Goal: Transaction & Acquisition: Purchase product/service

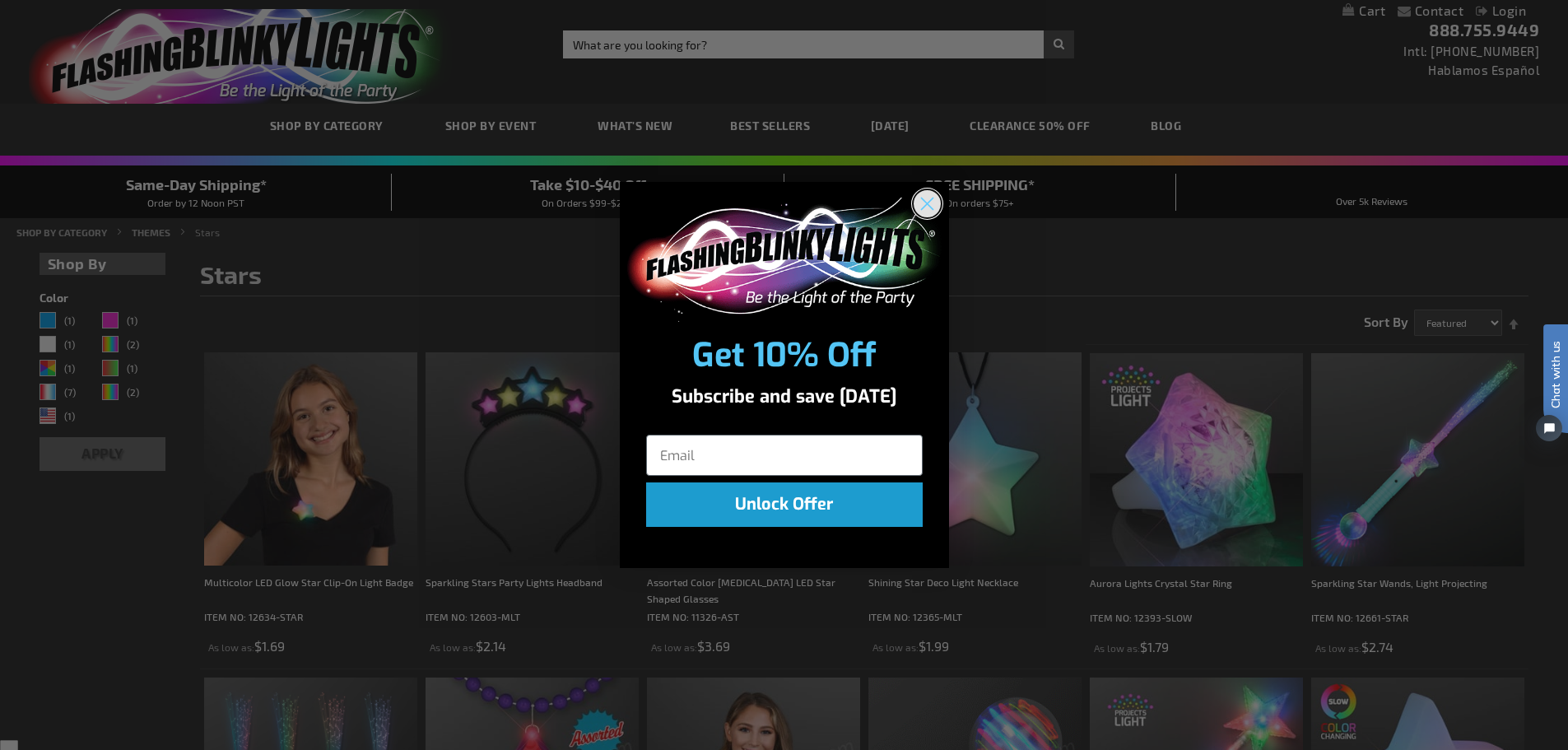
click at [932, 203] on circle "Close dialog" at bounding box center [926, 204] width 27 height 27
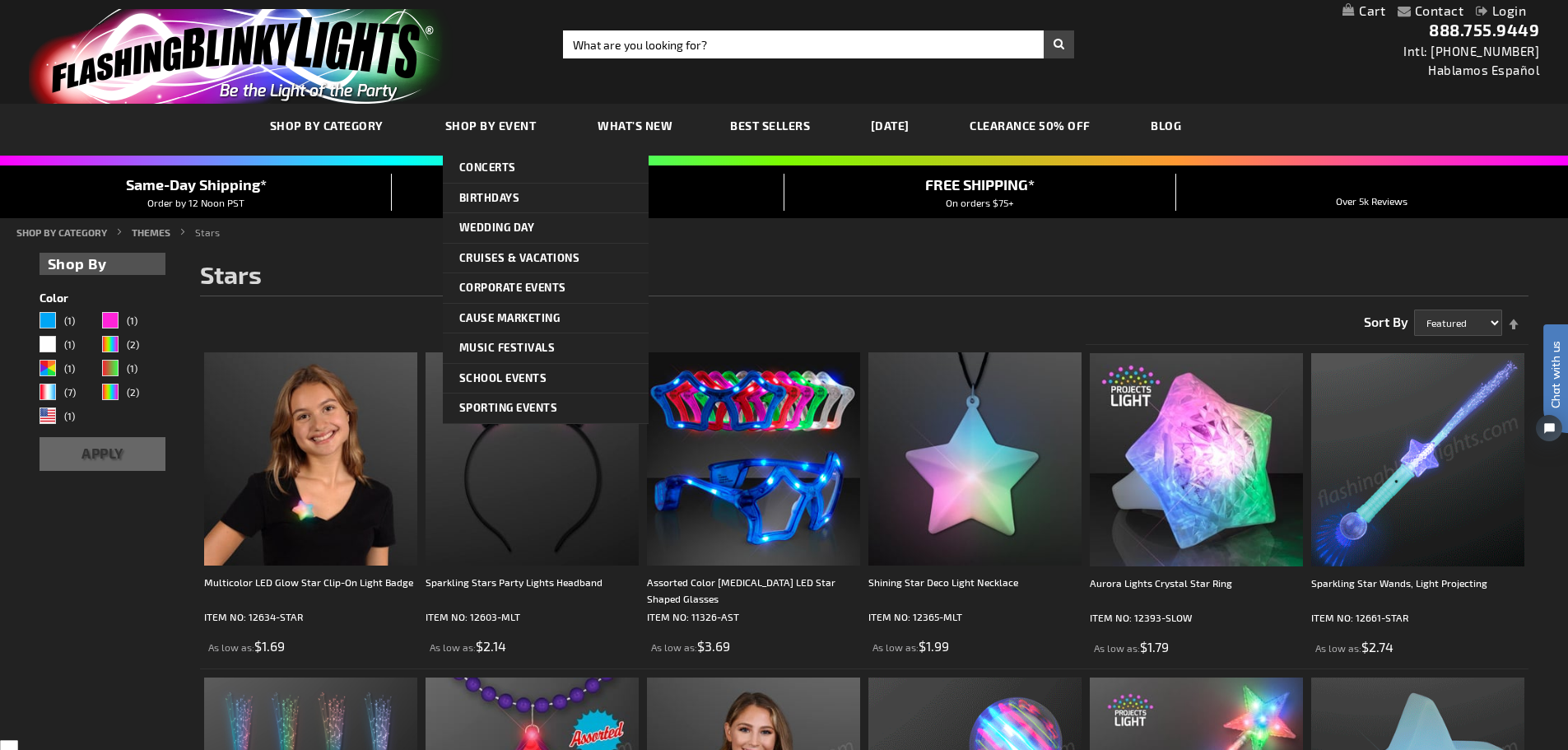
click at [524, 136] on link "Shop By Event" at bounding box center [493, 125] width 121 height 55
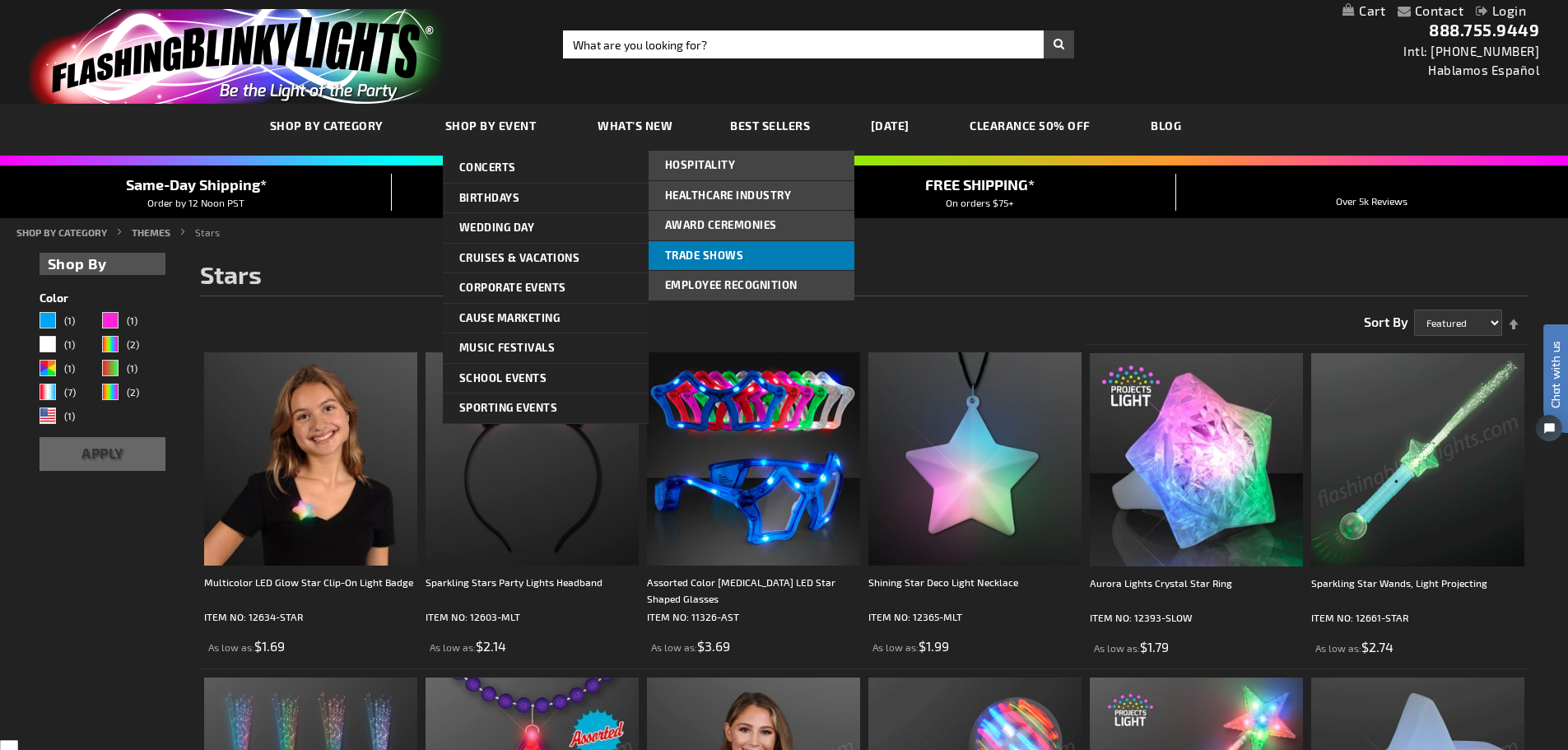
click at [718, 263] on link "Trade Shows" at bounding box center [751, 256] width 205 height 30
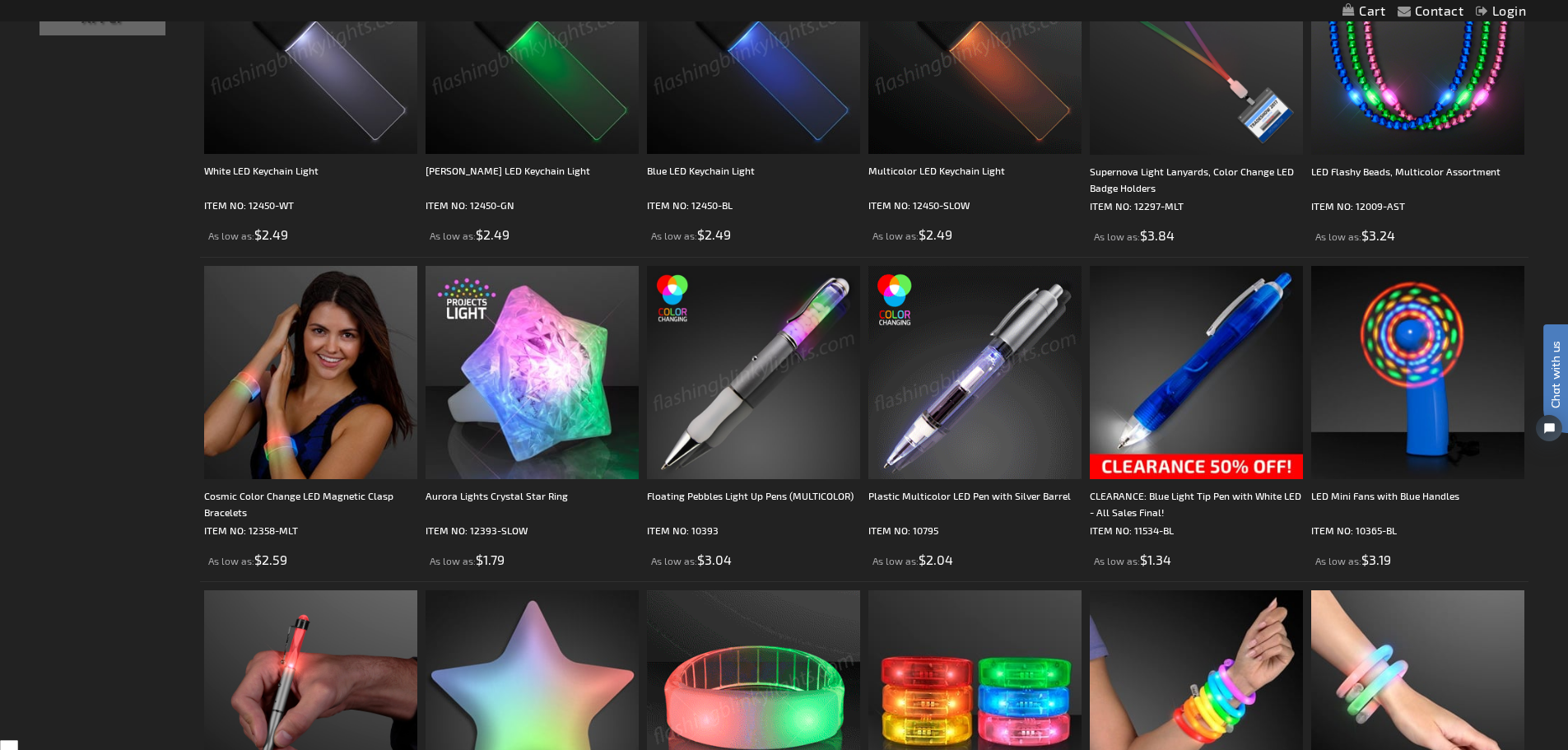
scroll to position [659, 0]
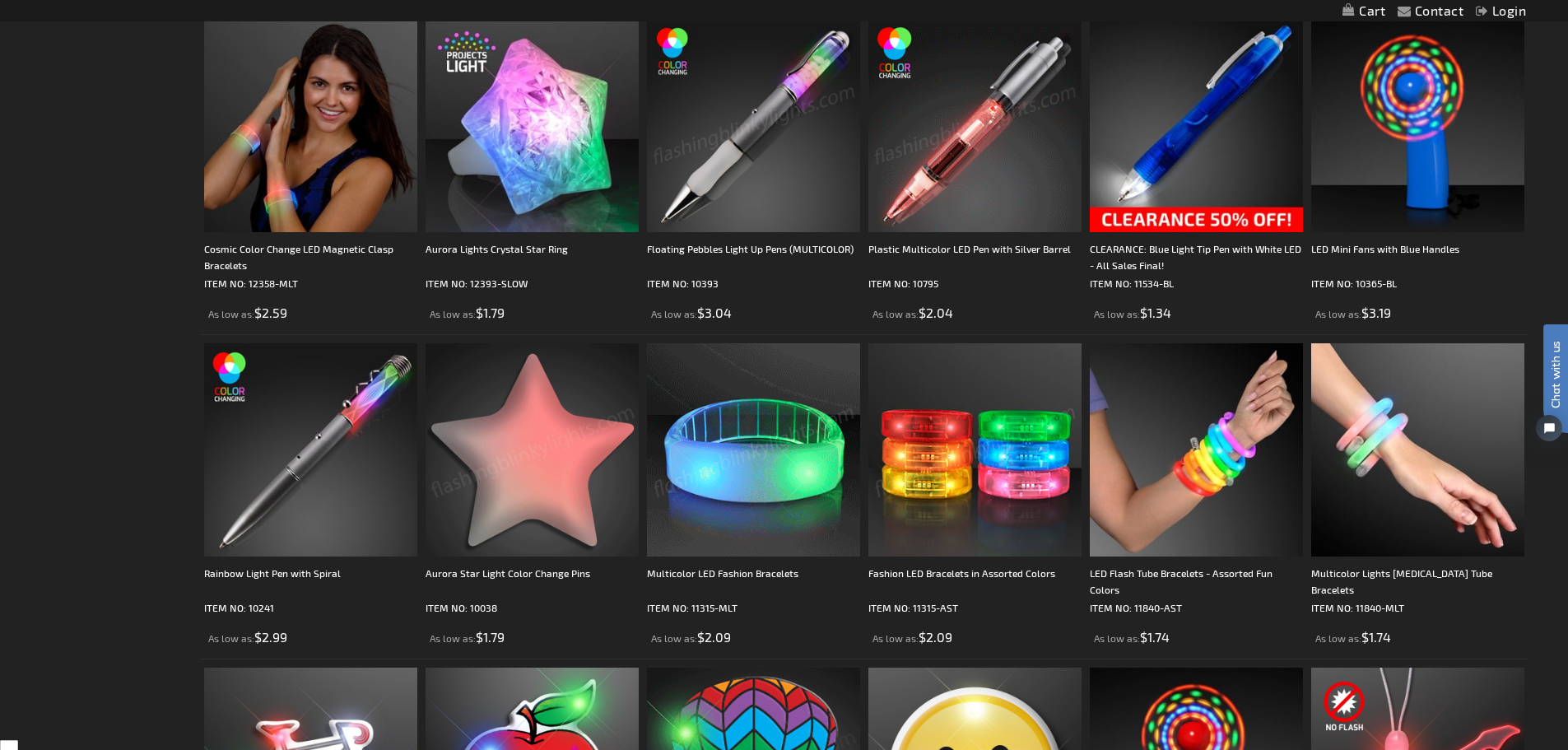
click at [503, 427] on img at bounding box center [531, 449] width 213 height 213
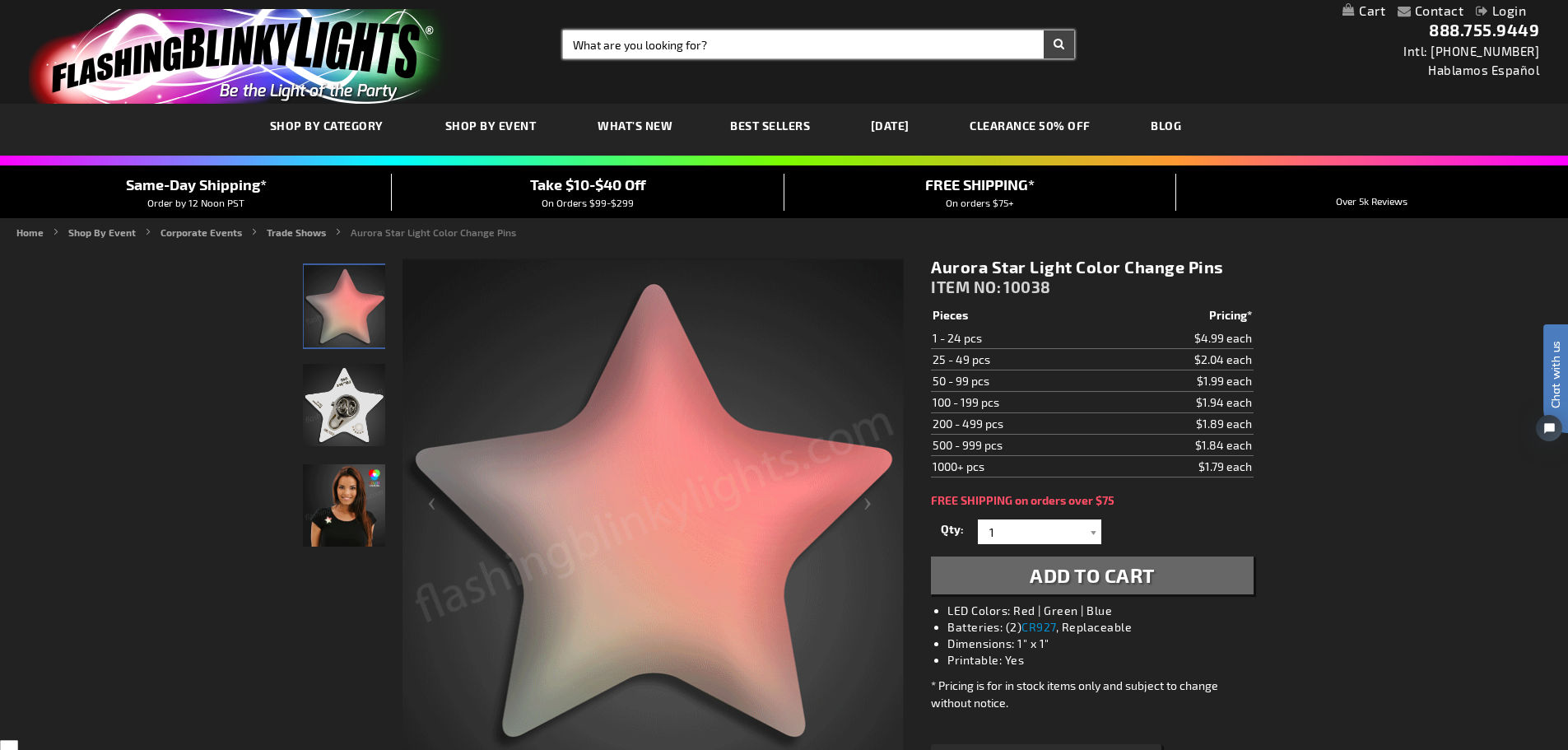
click at [677, 51] on input "Search" at bounding box center [818, 44] width 511 height 28
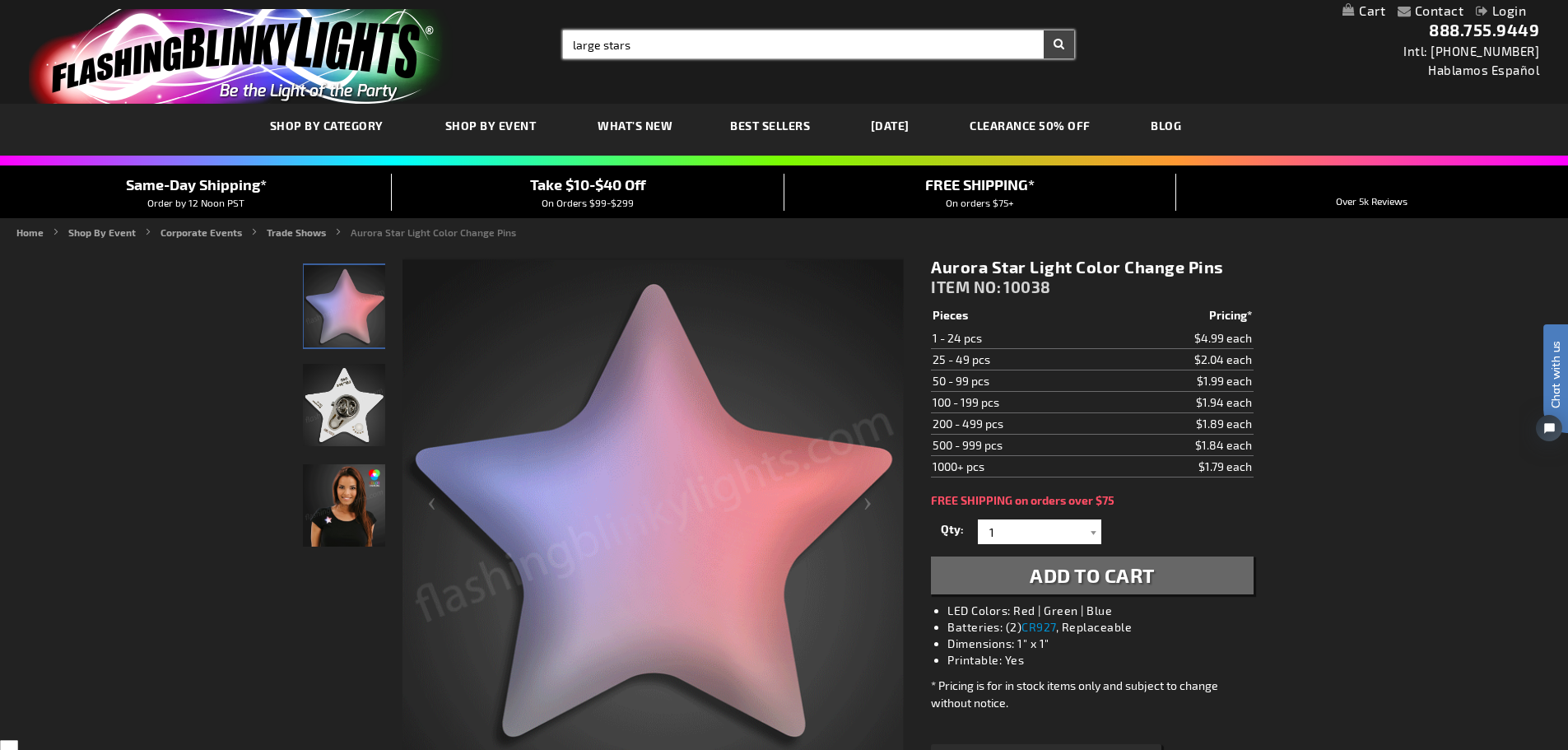
type input "large stars"
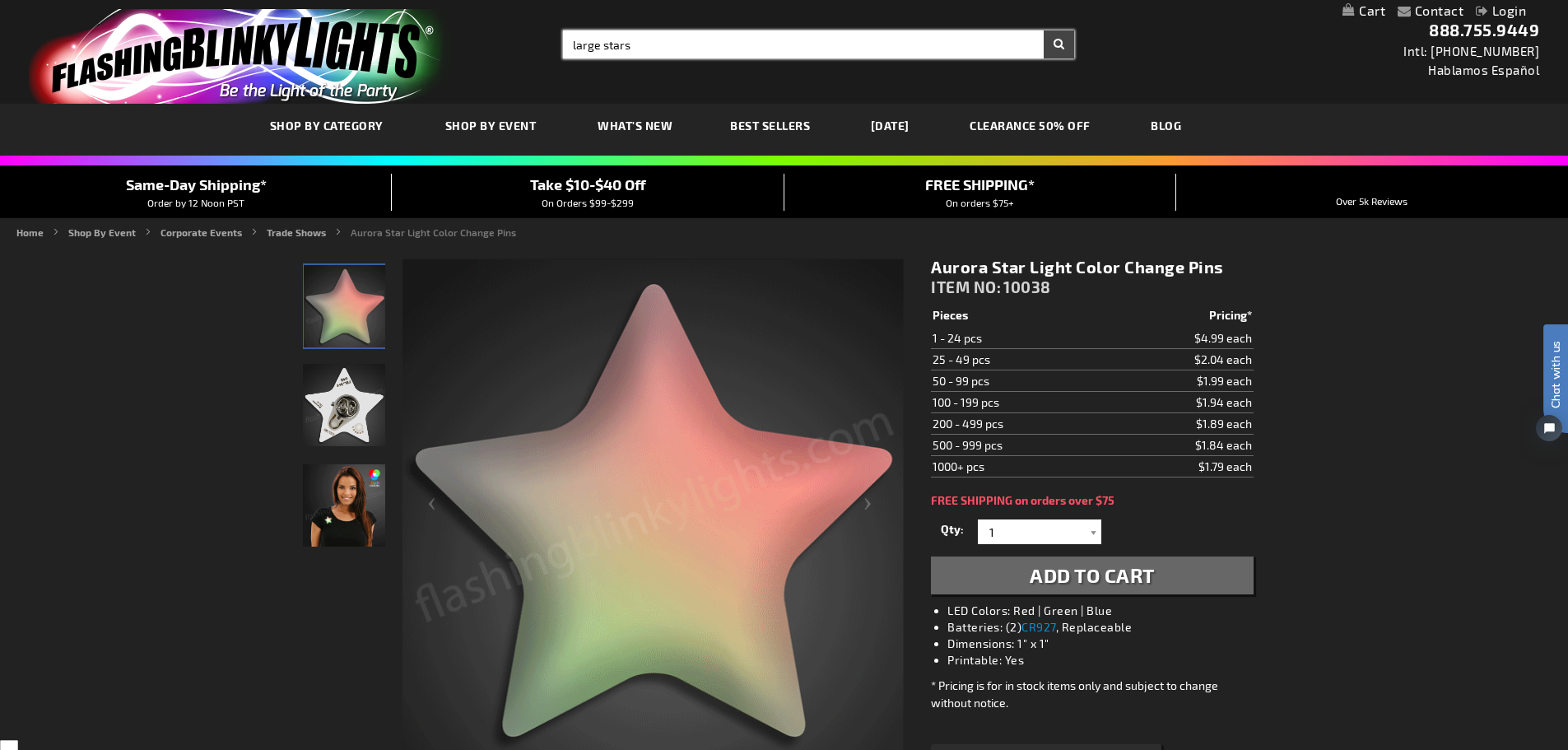
click at [1043, 31] on button "Search" at bounding box center [1059, 44] width 31 height 28
